Goal: Information Seeking & Learning: Check status

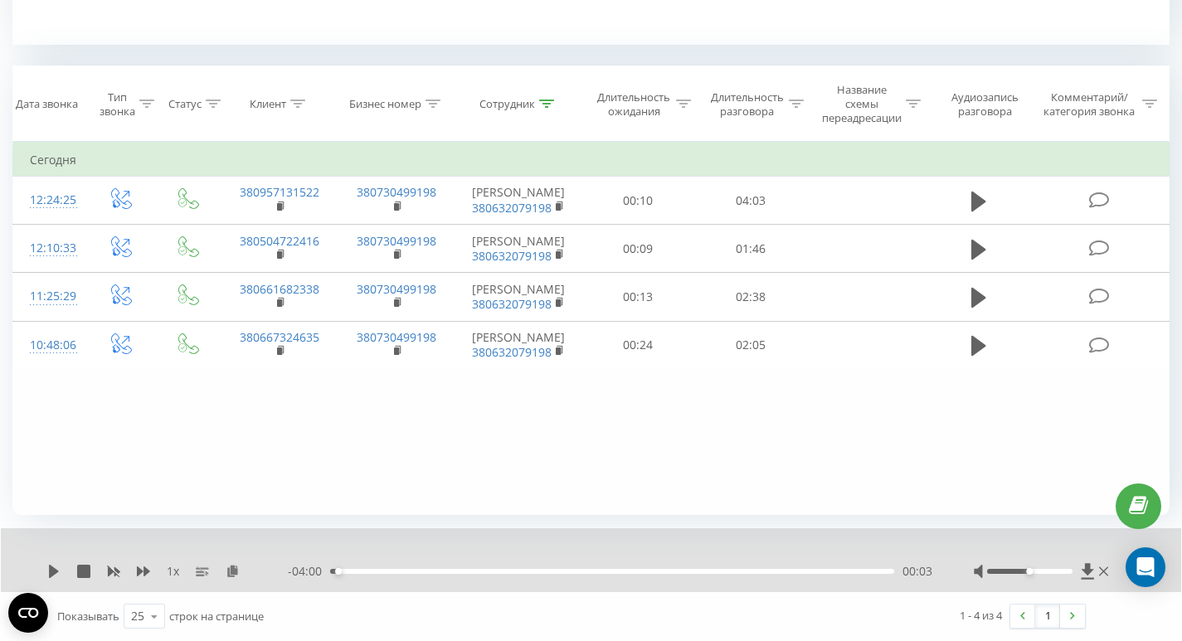
scroll to position [650, 0]
click at [550, 101] on icon at bounding box center [546, 104] width 15 height 8
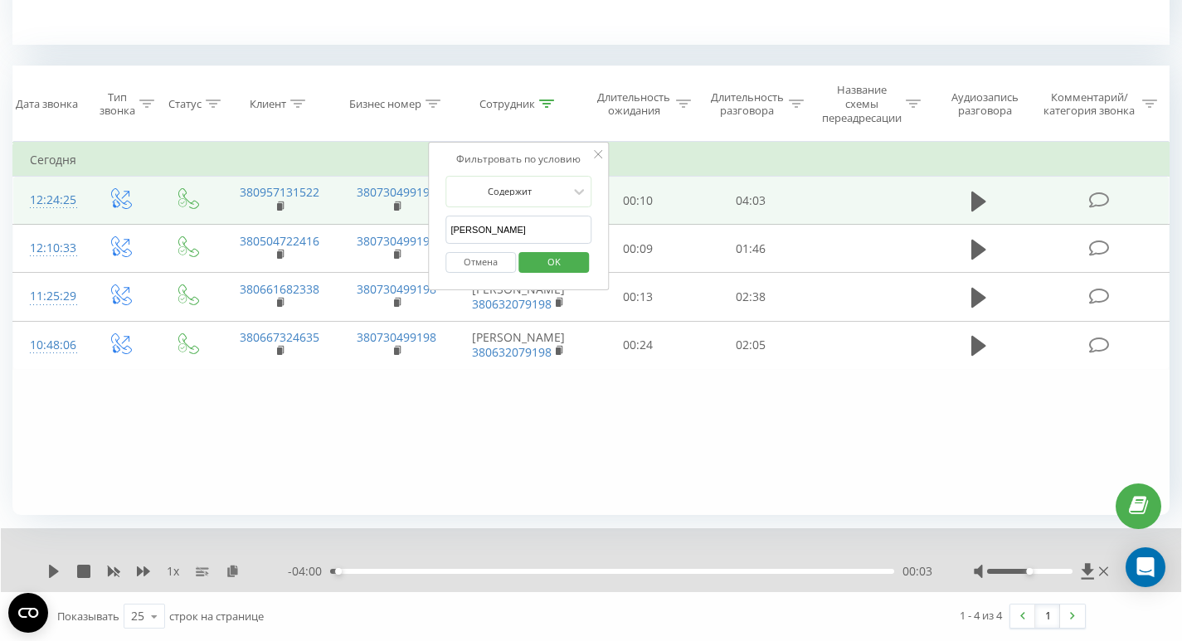
drag, startPoint x: 532, startPoint y: 230, endPoint x: 372, endPoint y: 226, distance: 160.1
click at [372, 226] on table "Фильтровать по условию Равно Введите значение Отмена OK Фильтровать по условию …" at bounding box center [590, 256] width 1157 height 228
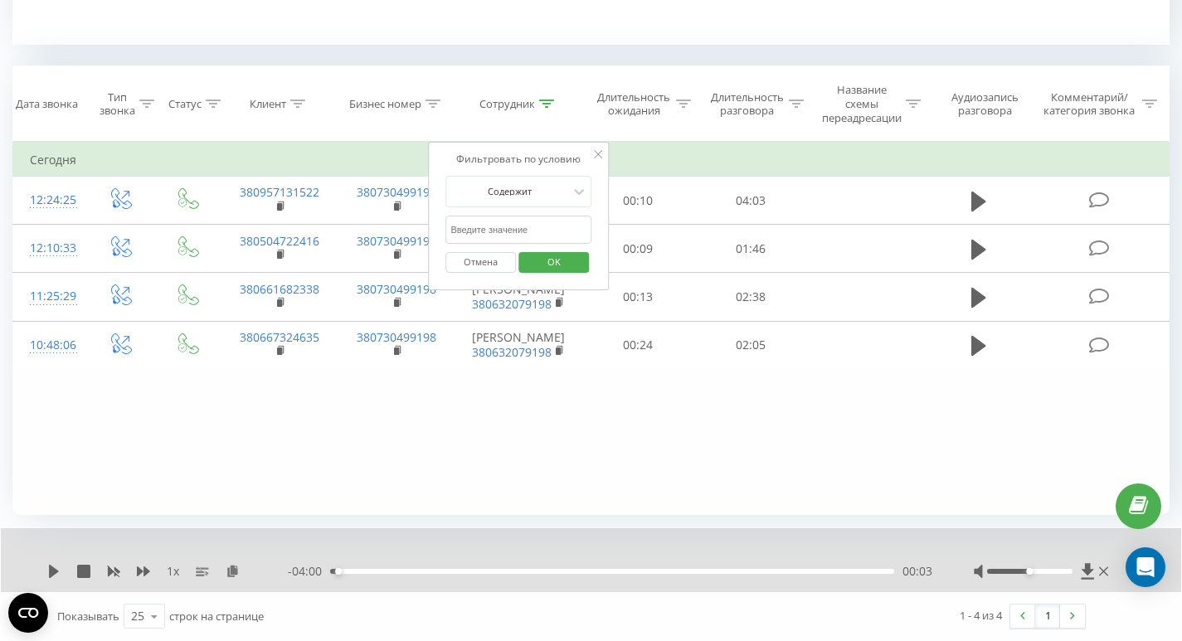
click at [468, 230] on input "text" at bounding box center [518, 230] width 146 height 29
type input "sliusarenko"
click at [557, 266] on span "OK" at bounding box center [554, 262] width 46 height 26
